Goal: Communication & Community: Answer question/provide support

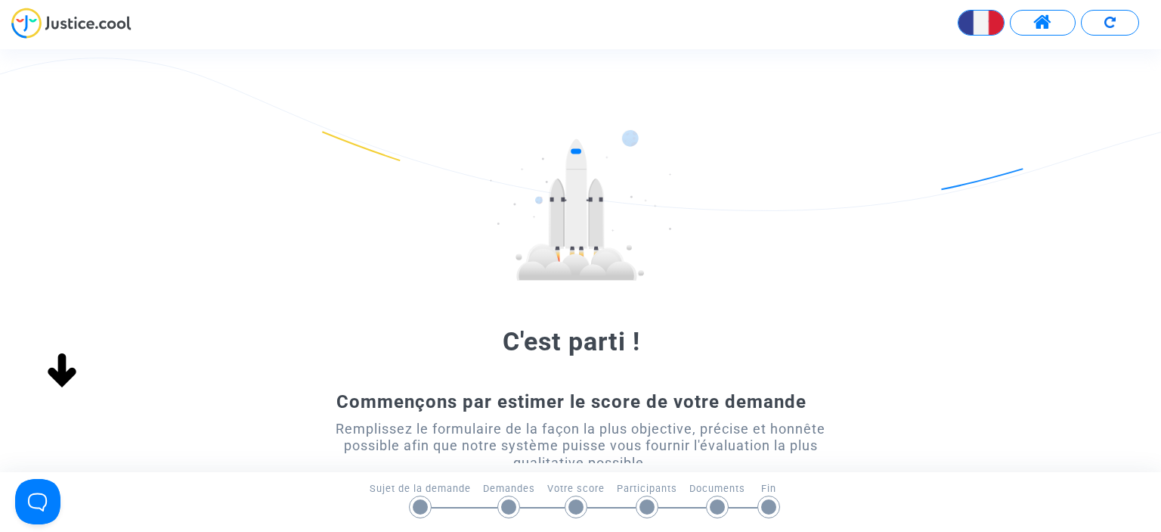
click at [1049, 21] on span at bounding box center [1043, 23] width 19 height 20
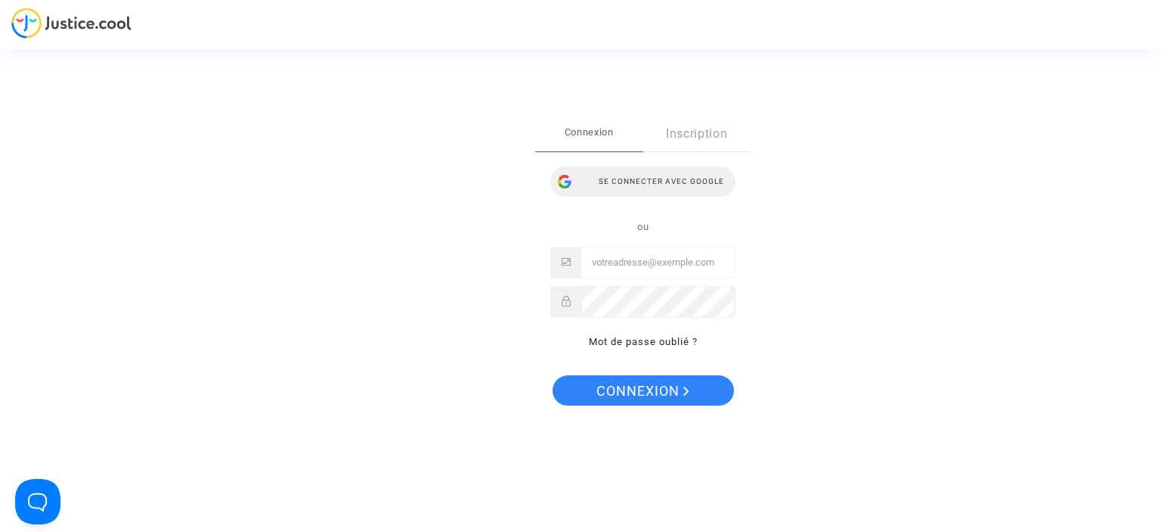
click at [630, 181] on div "Se connecter avec Google" at bounding box center [642, 181] width 185 height 30
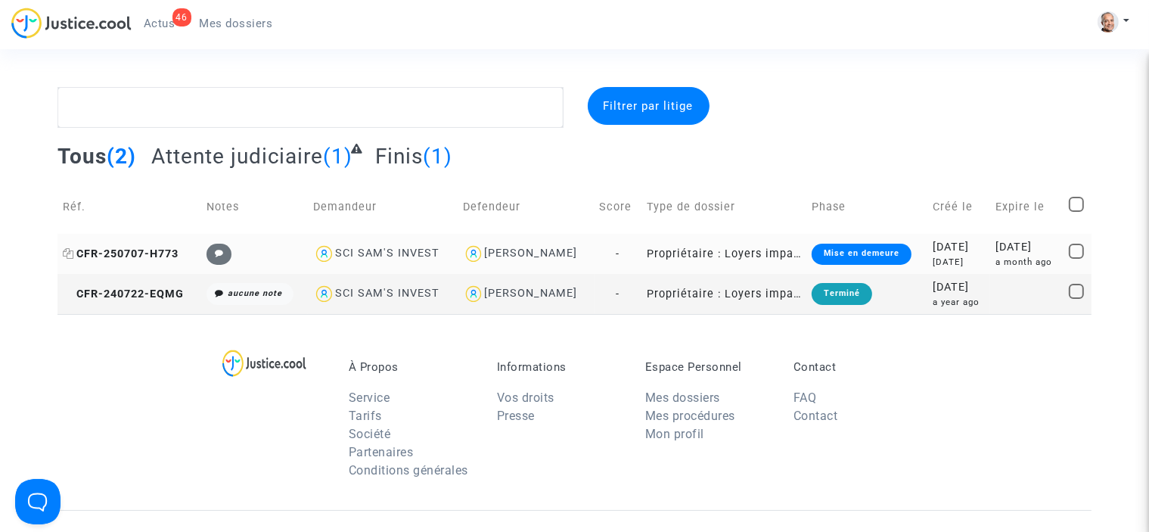
click at [112, 254] on span "CFR-250707-H773" at bounding box center [121, 253] width 116 height 13
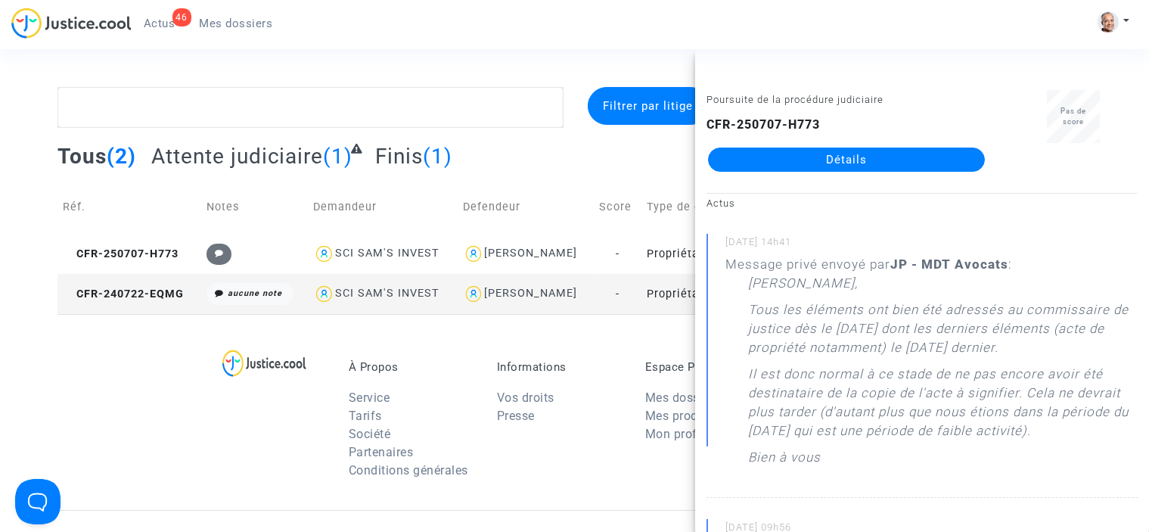
click at [810, 157] on link "Détails" at bounding box center [846, 159] width 277 height 24
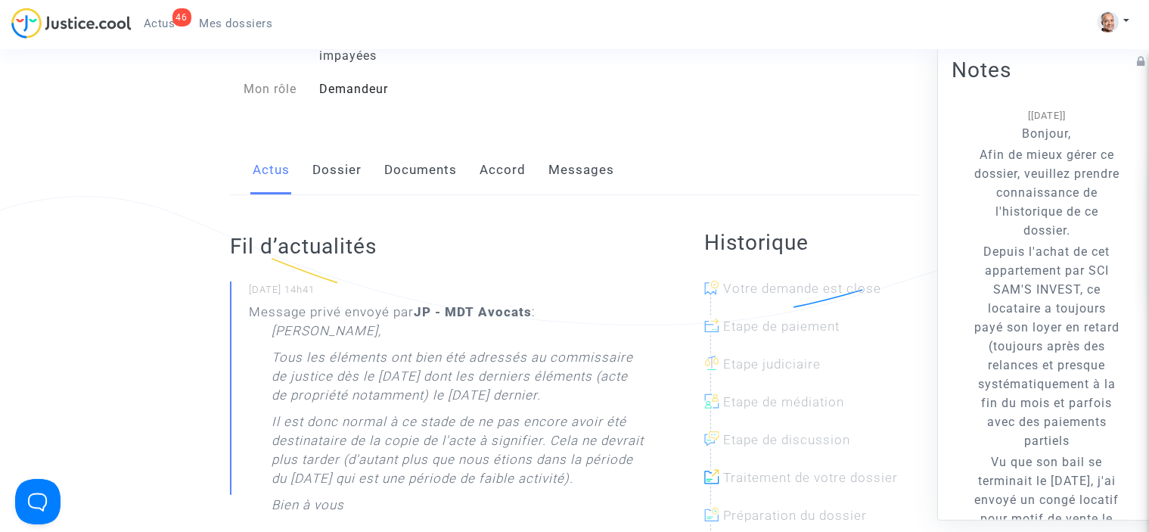
scroll to position [136, 0]
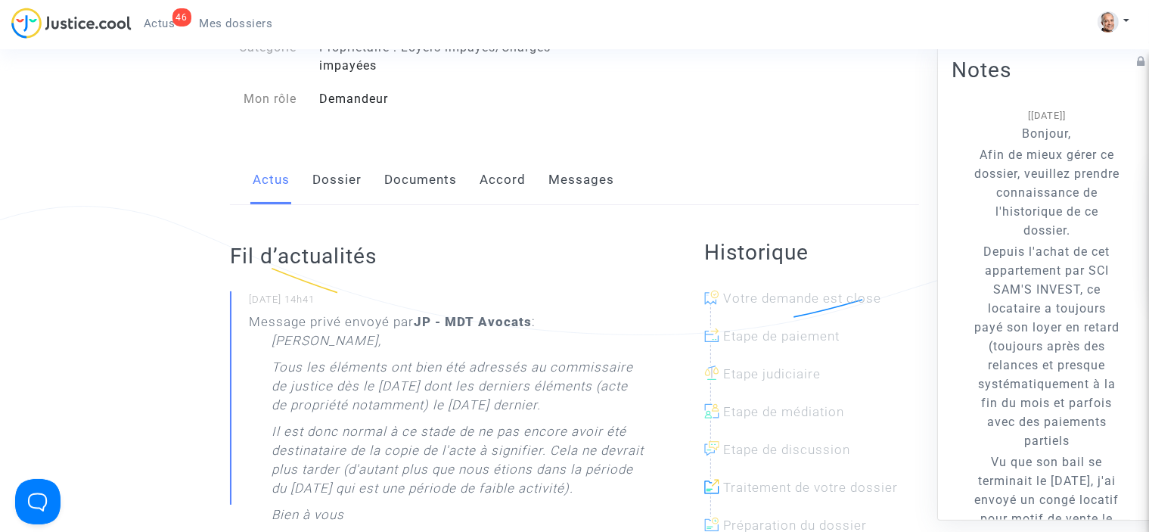
click at [586, 194] on link "Messages" at bounding box center [581, 180] width 66 height 50
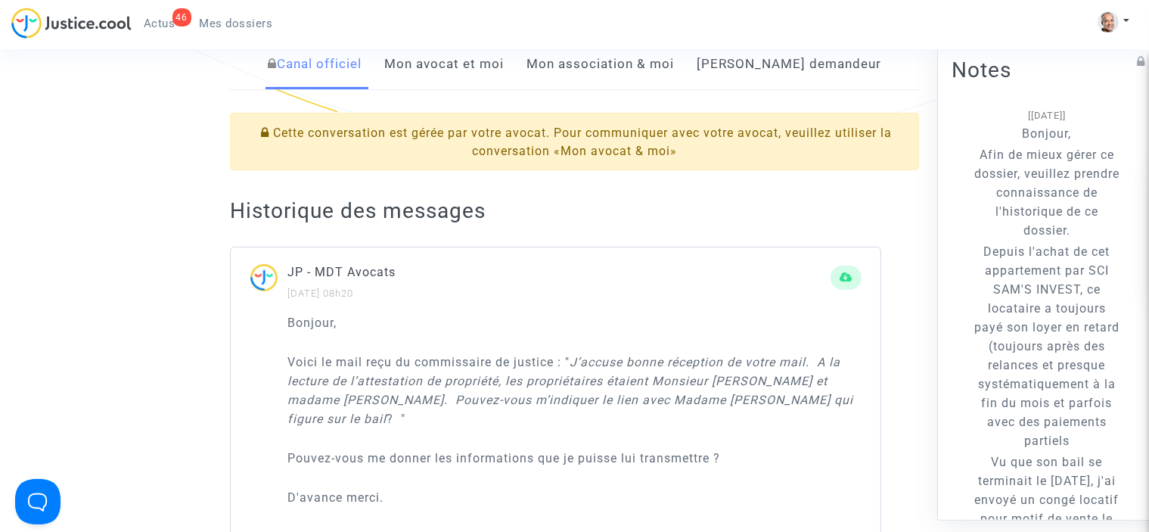
scroll to position [219, 0]
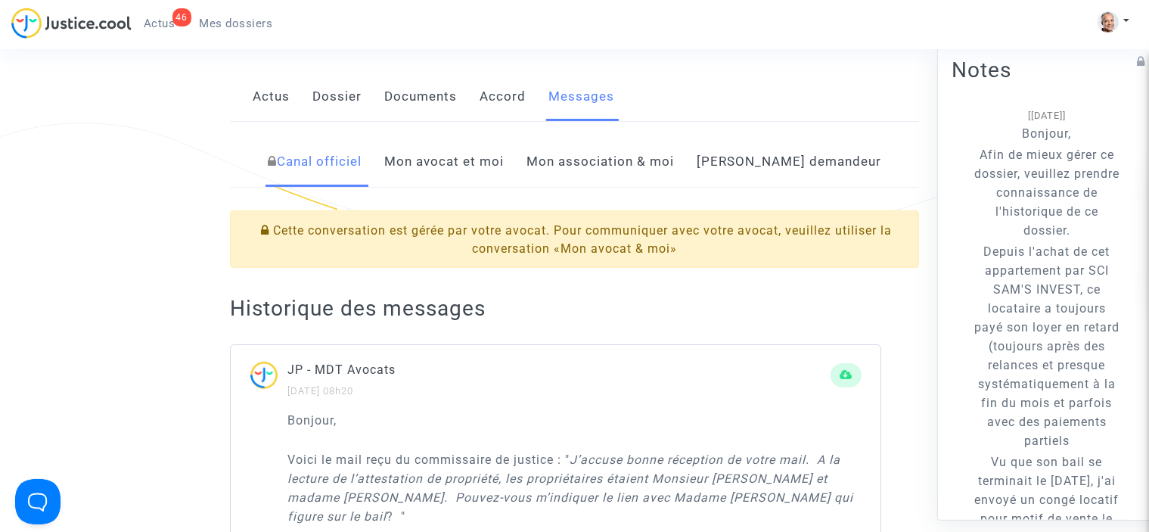
click at [504, 181] on link "Mon avocat et moi" at bounding box center [443, 162] width 119 height 50
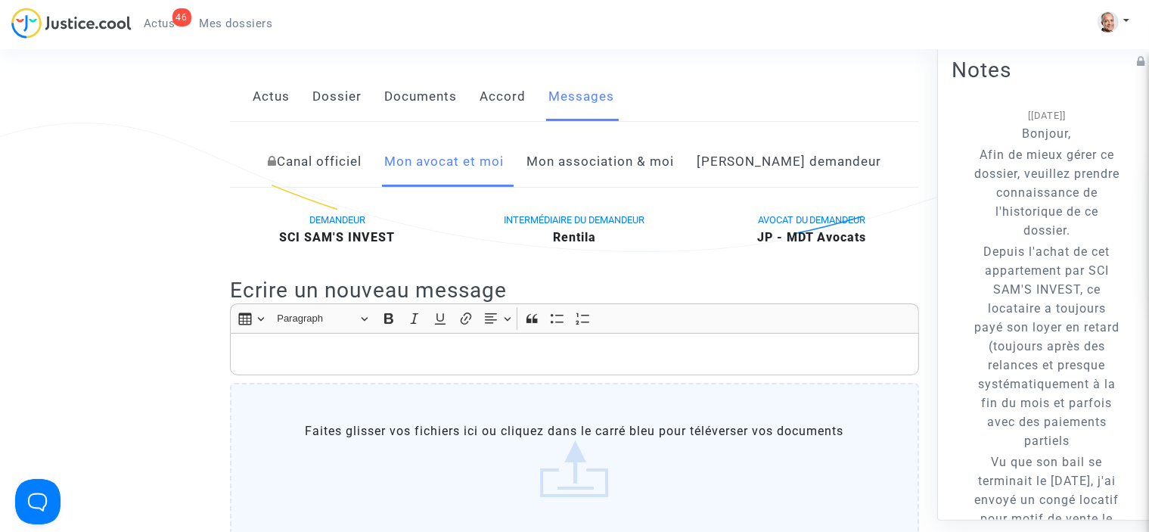
click at [467, 361] on div "Rich Text Editor, main" at bounding box center [574, 354] width 689 height 42
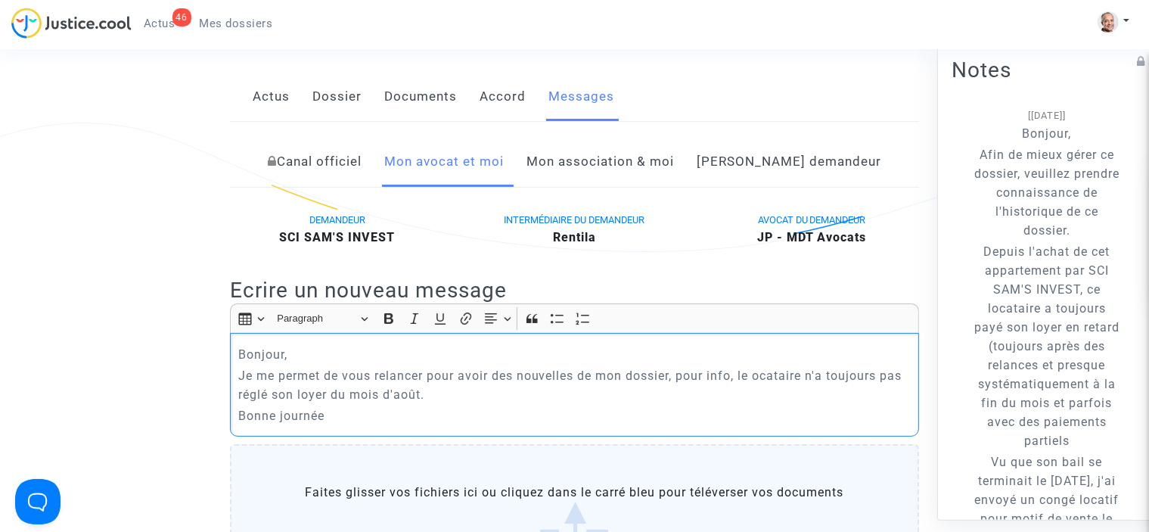
click at [761, 397] on p "Je me permet de vous relancer pour avoir des nouvelles de mon dossier, pour inf…" at bounding box center [574, 385] width 673 height 38
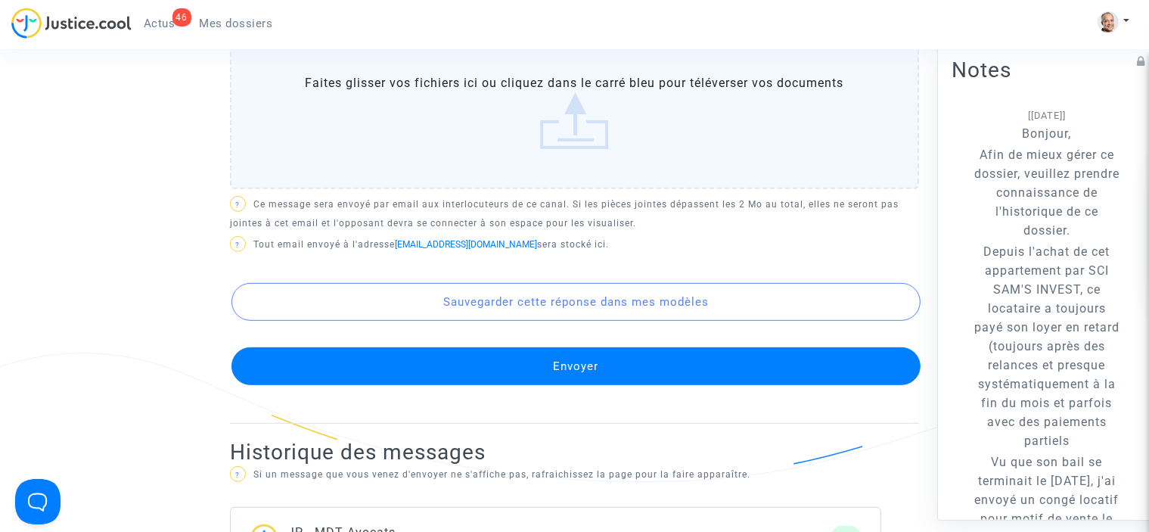
scroll to position [648, 0]
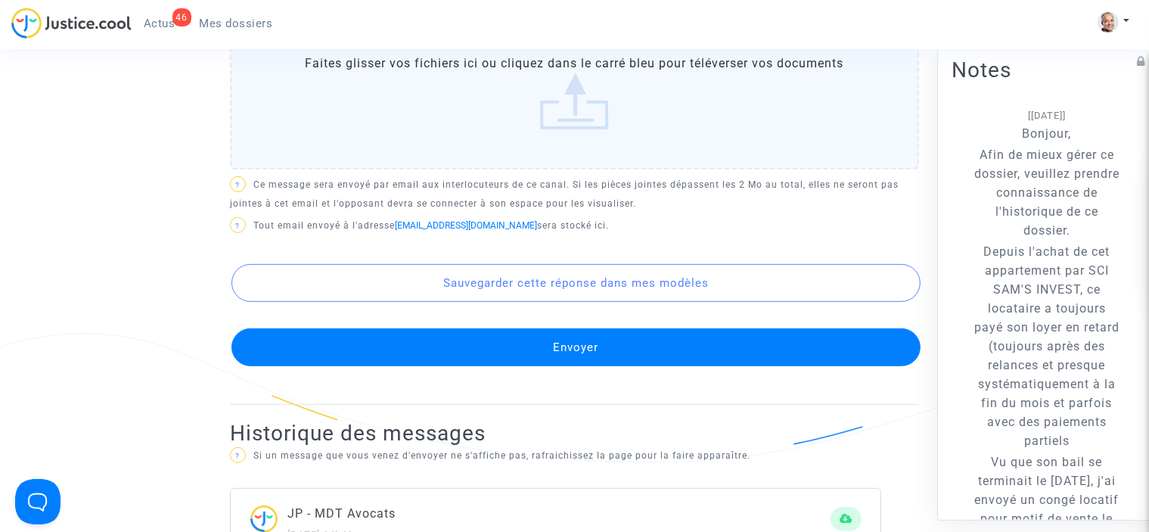
click at [739, 358] on button "Envoyer" at bounding box center [575, 347] width 689 height 38
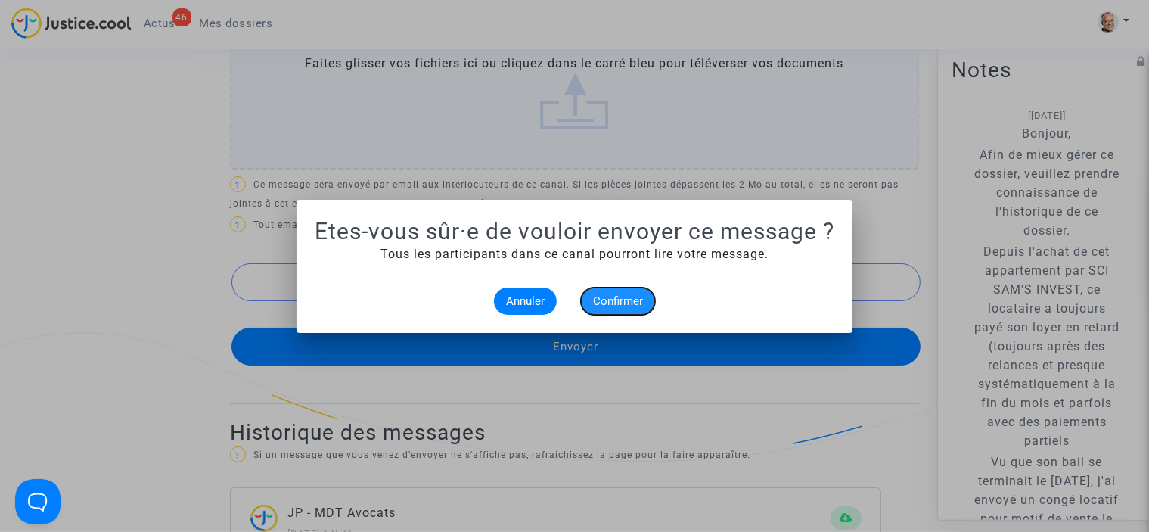
click at [625, 305] on span "Confirmer" at bounding box center [618, 301] width 50 height 14
